Goal: Transaction & Acquisition: Download file/media

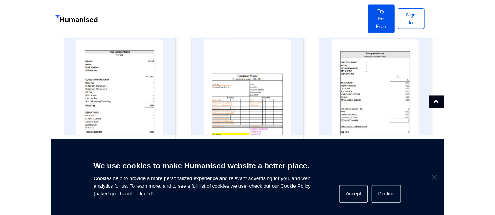
scroll to position [387, 0]
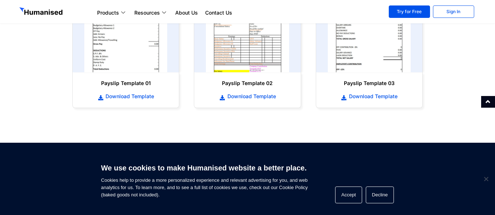
scroll to position [402, 0]
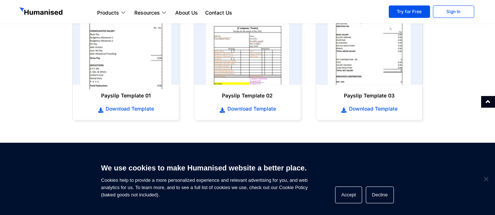
click at [144, 62] on img at bounding box center [125, 39] width 91 height 100
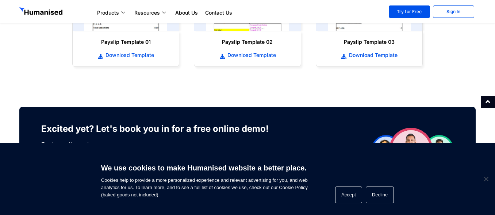
scroll to position [475, 0]
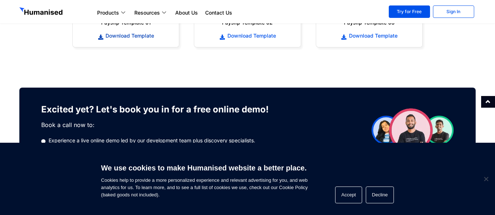
click at [127, 35] on span "Download Template" at bounding box center [129, 35] width 50 height 7
